Goal: Find specific page/section: Find specific page/section

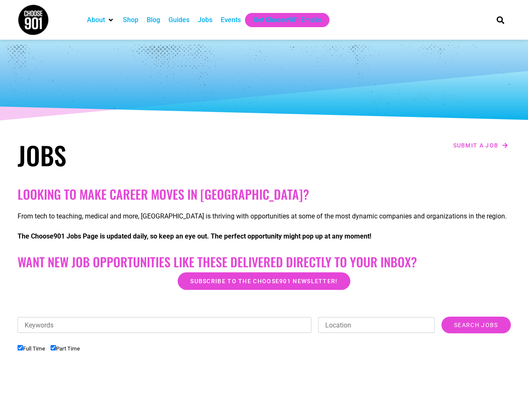
click at [264, 201] on h2 "Looking to make career moves in [GEOGRAPHIC_DATA]?" at bounding box center [264, 194] width 493 height 15
click at [264, 359] on div "Keywords Location Category Accounting Administrative Communication Counseling C…" at bounding box center [264, 362] width 493 height 90
click at [264, 336] on div "Keywords Location Category Accounting Administrative Communication Counseling C…" at bounding box center [264, 329] width 493 height 25
